Goal: Task Accomplishment & Management: Complete application form

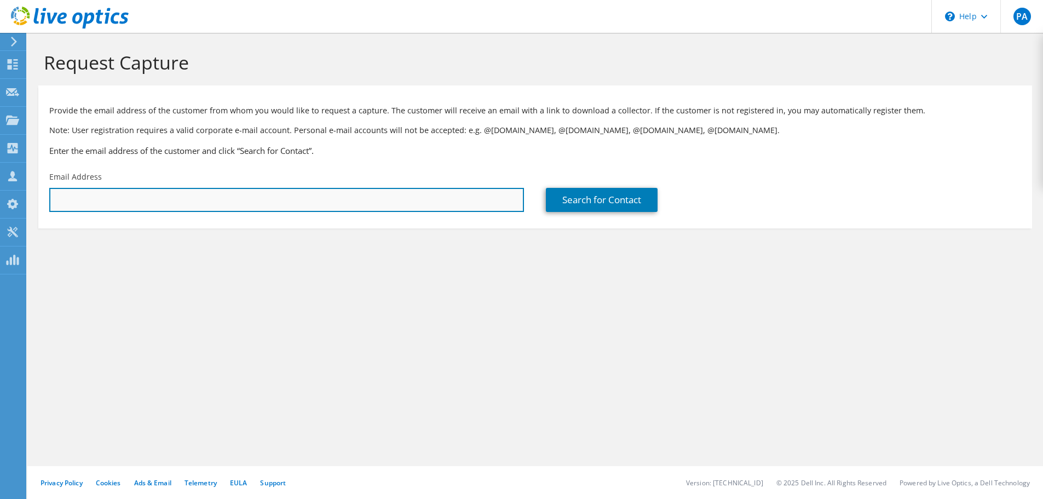
click at [287, 191] on input "text" at bounding box center [286, 200] width 475 height 24
click at [196, 202] on input "text" at bounding box center [286, 200] width 475 height 24
paste input "[EMAIL_ADDRESS][DOMAIN_NAME]"
type input "[EMAIL_ADDRESS][DOMAIN_NAME]"
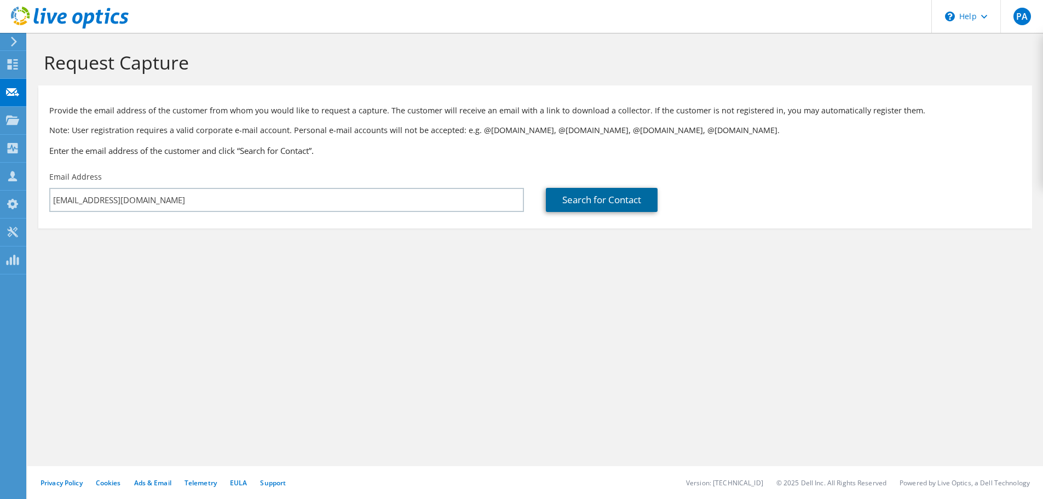
click at [606, 192] on link "Search for Contact" at bounding box center [602, 200] width 112 height 24
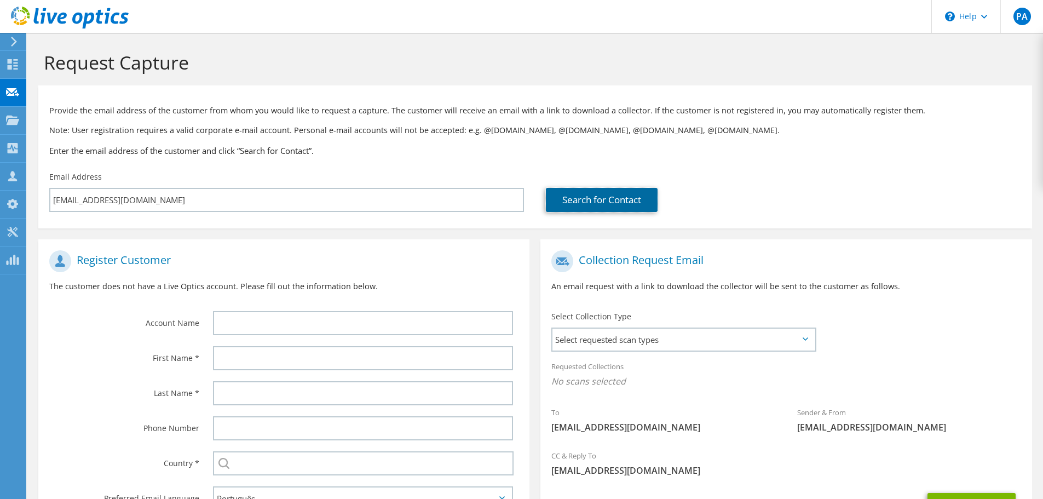
scroll to position [100, 0]
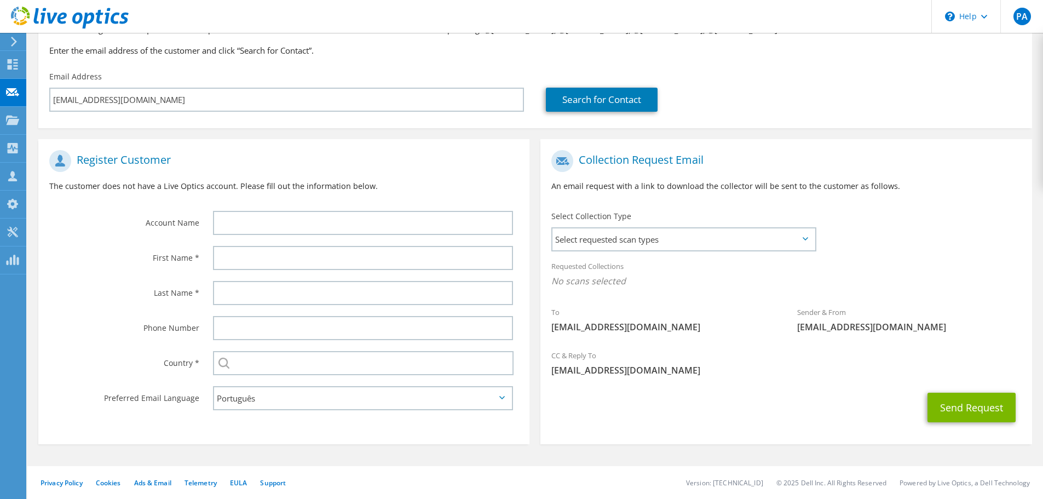
click at [244, 210] on div at bounding box center [365, 222] width 327 height 35
click at [250, 222] on input "text" at bounding box center [363, 223] width 300 height 24
type input "SCC"
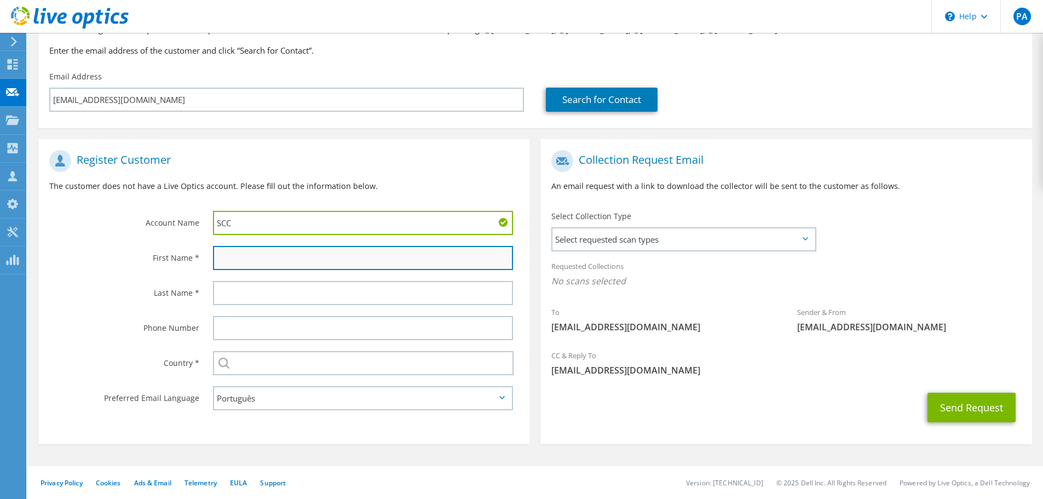
click at [257, 264] on input "text" at bounding box center [363, 258] width 300 height 24
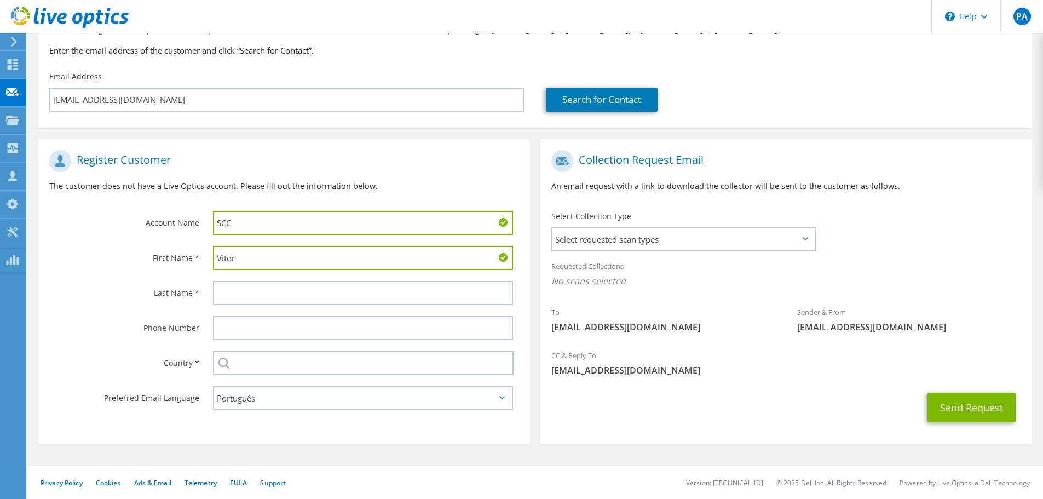
type input "Vitor"
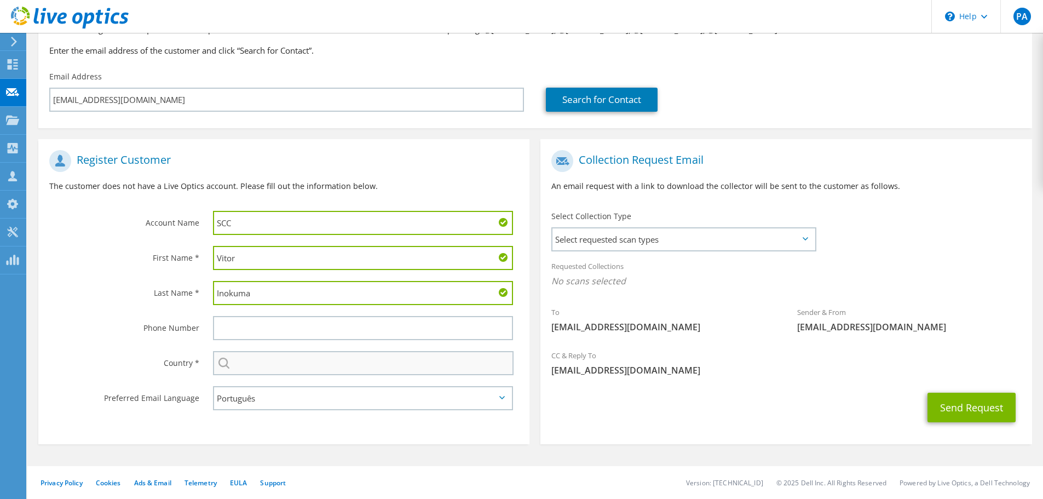
type input "Inokuma"
click at [264, 368] on input "text" at bounding box center [363, 363] width 301 height 24
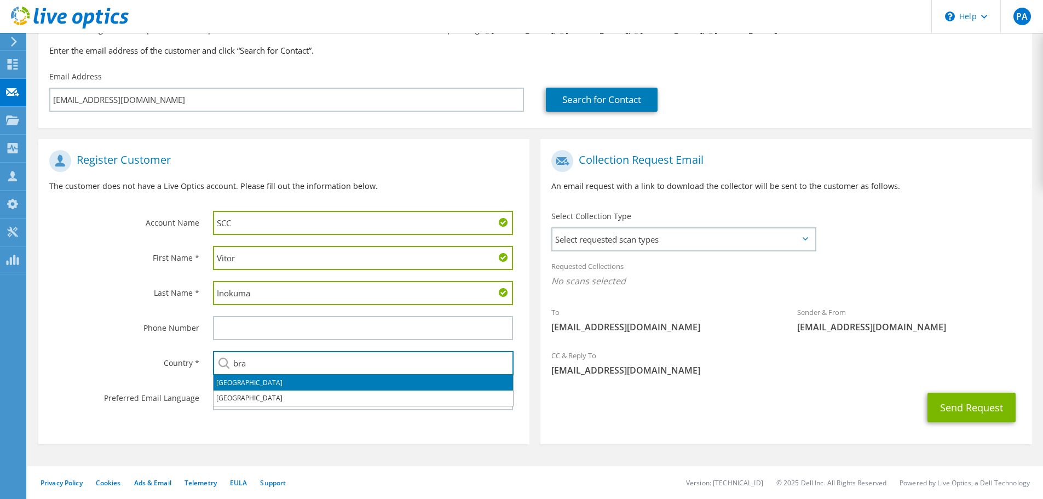
click at [221, 381] on li "[GEOGRAPHIC_DATA]" at bounding box center [363, 382] width 299 height 15
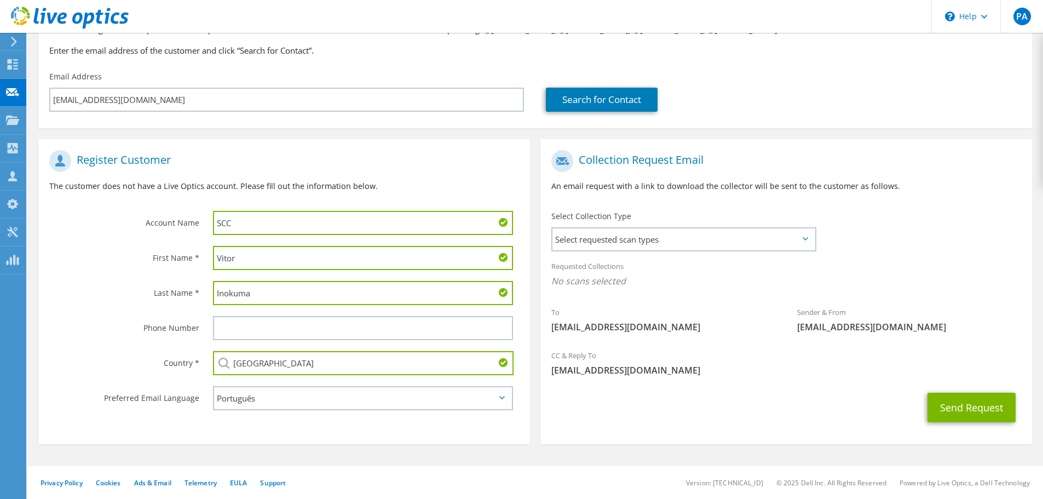
type input "[GEOGRAPHIC_DATA]"
click at [228, 428] on section "Register Customer The customer does not have a Live Optics account. Please fill…" at bounding box center [283, 291] width 491 height 305
click at [669, 240] on span "Select requested scan types" at bounding box center [683, 239] width 262 height 22
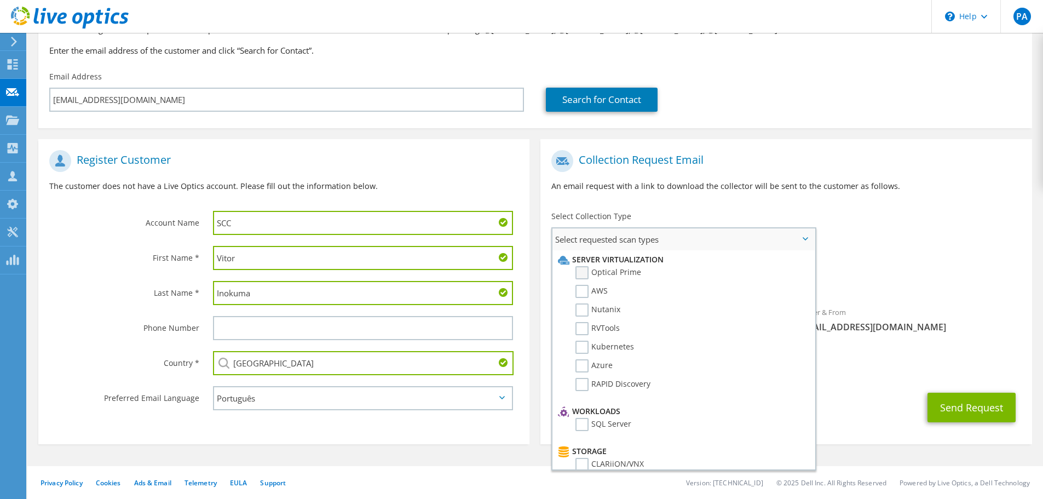
click at [588, 274] on label "Optical Prime" at bounding box center [608, 272] width 66 height 13
click at [0, 0] on input "Optical Prime" at bounding box center [0, 0] width 0 height 0
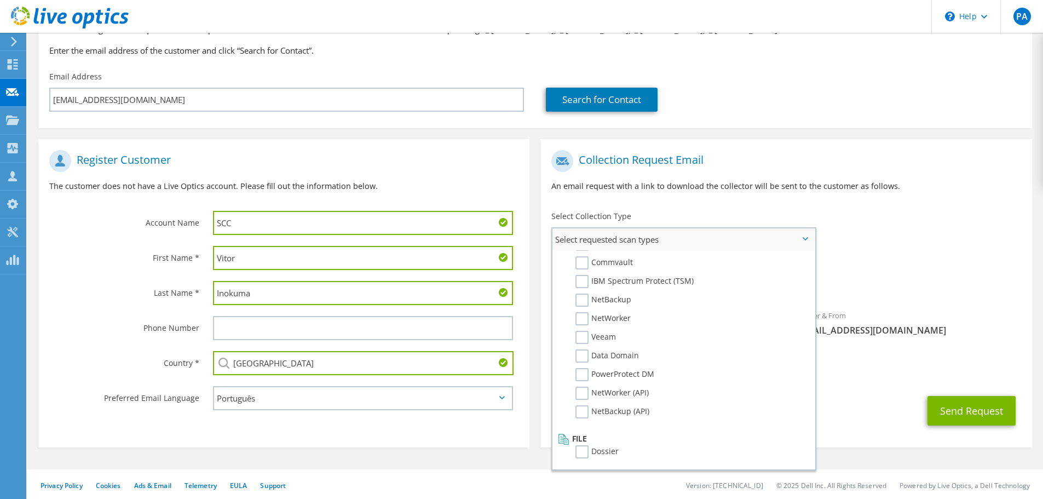
scroll to position [103, 0]
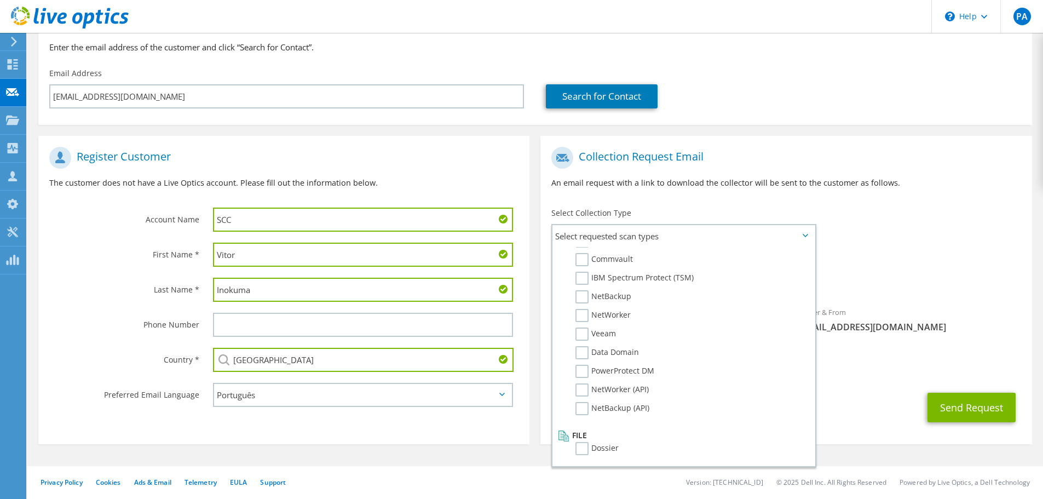
click at [871, 401] on div "Send Request" at bounding box center [785, 407] width 491 height 41
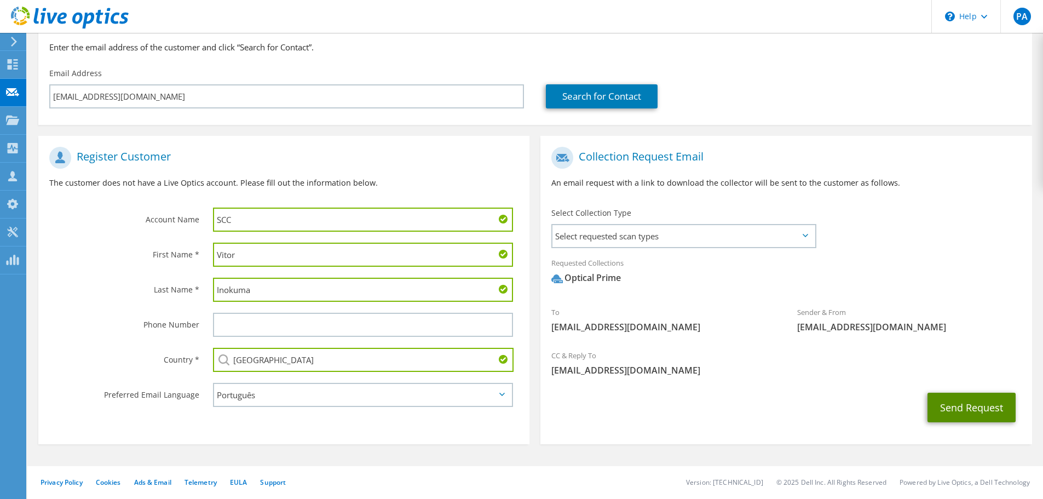
click at [981, 412] on button "Send Request" at bounding box center [972, 408] width 88 height 30
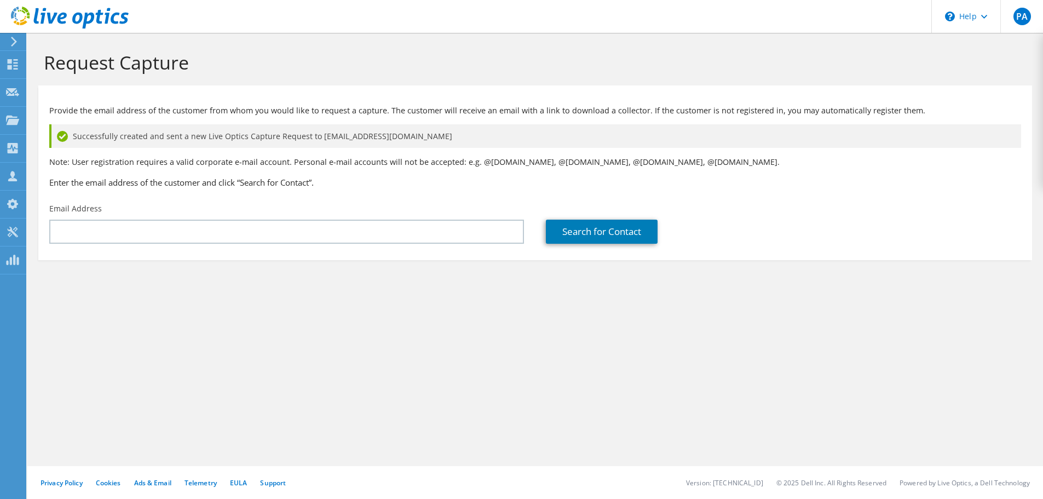
click at [18, 11] on icon at bounding box center [70, 18] width 118 height 22
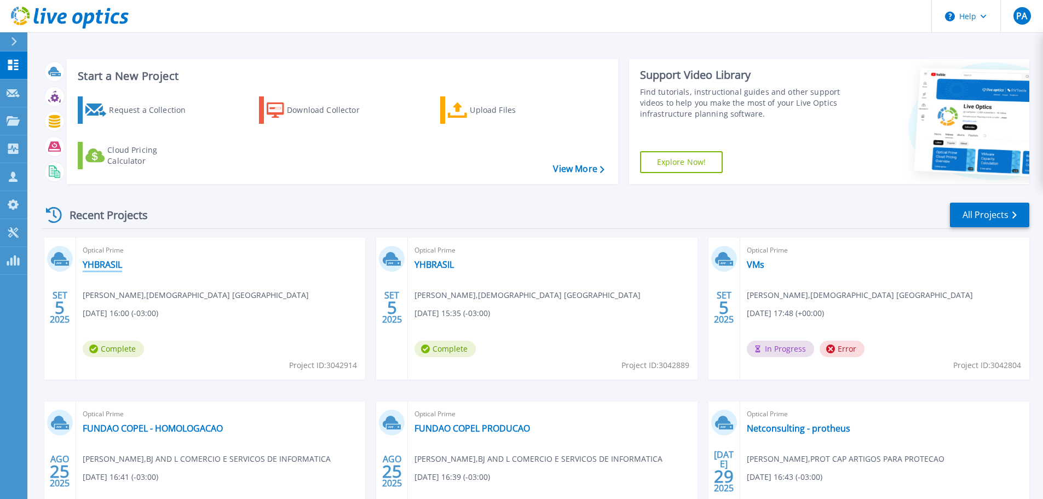
click at [111, 266] on link "YHBRASIL" at bounding box center [102, 264] width 39 height 11
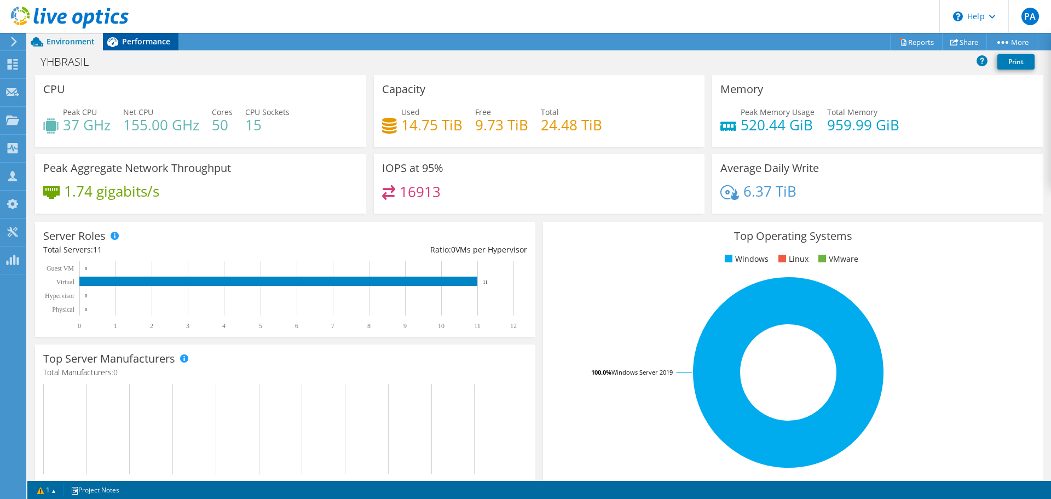
click at [136, 39] on span "Performance" at bounding box center [146, 41] width 48 height 10
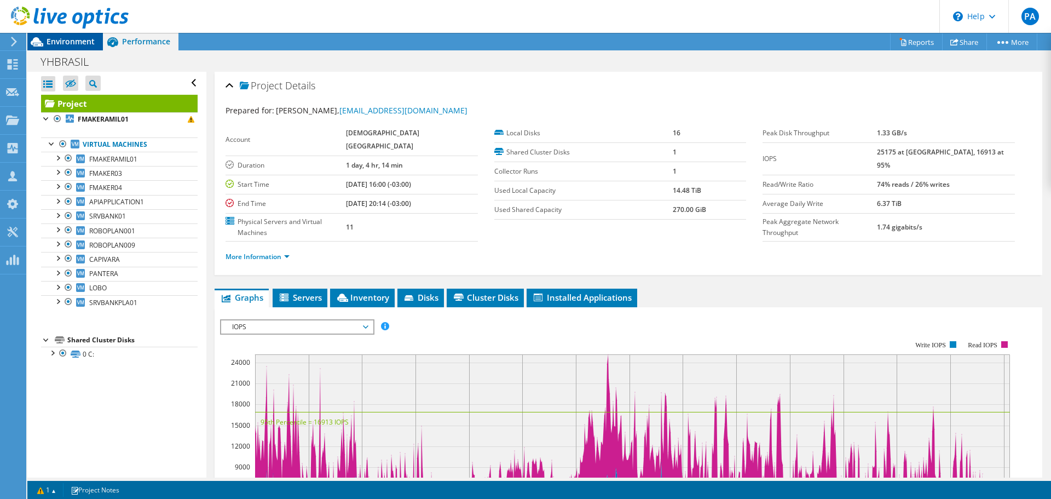
click at [77, 37] on span "Environment" at bounding box center [71, 41] width 48 height 10
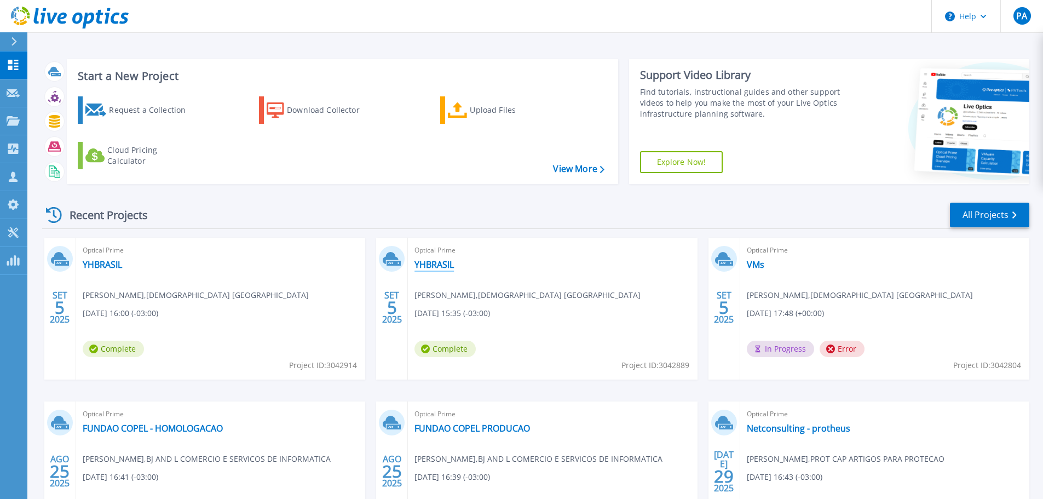
click at [440, 265] on link "YHBRASIL" at bounding box center [433, 264] width 39 height 11
